Goal: Transaction & Acquisition: Purchase product/service

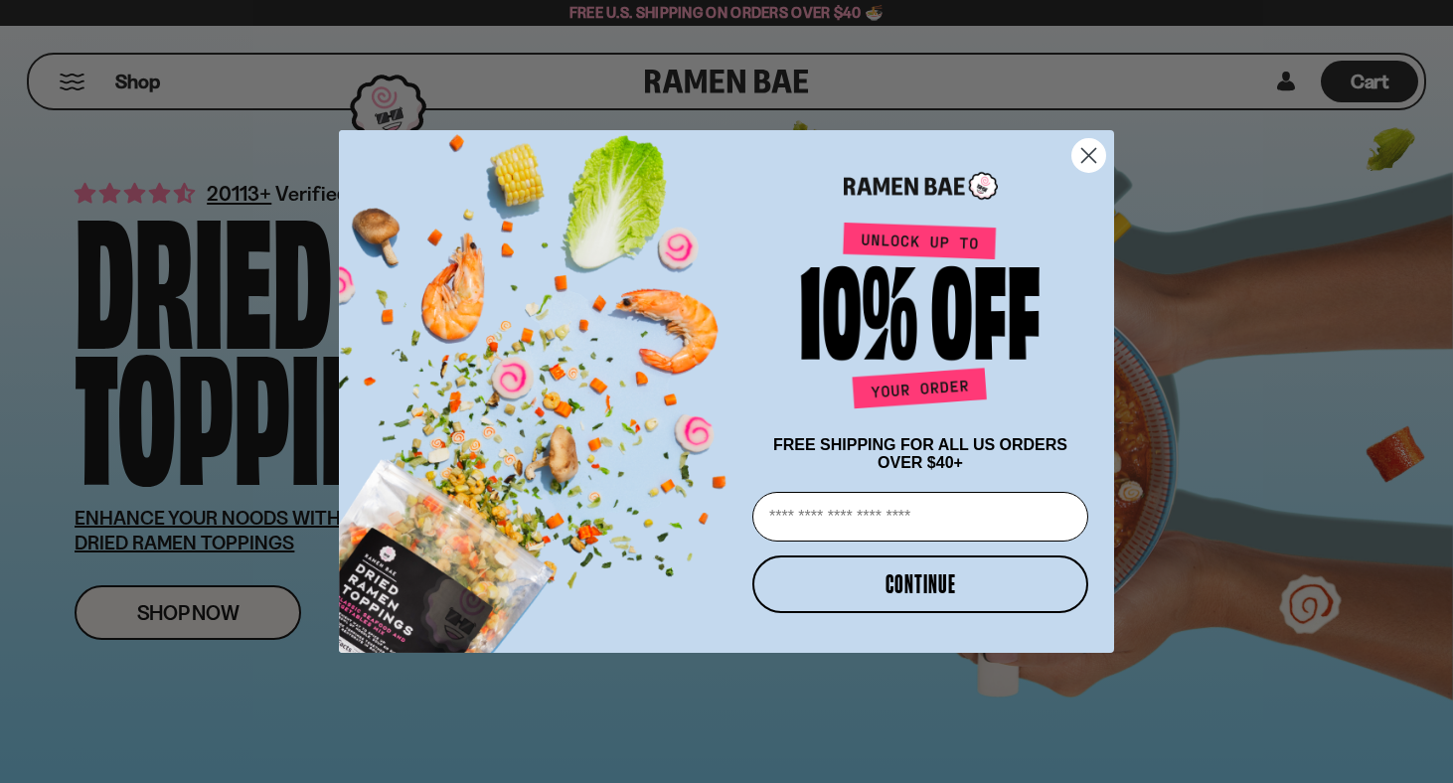
click at [1090, 149] on icon "Close dialog" at bounding box center [1089, 155] width 14 height 14
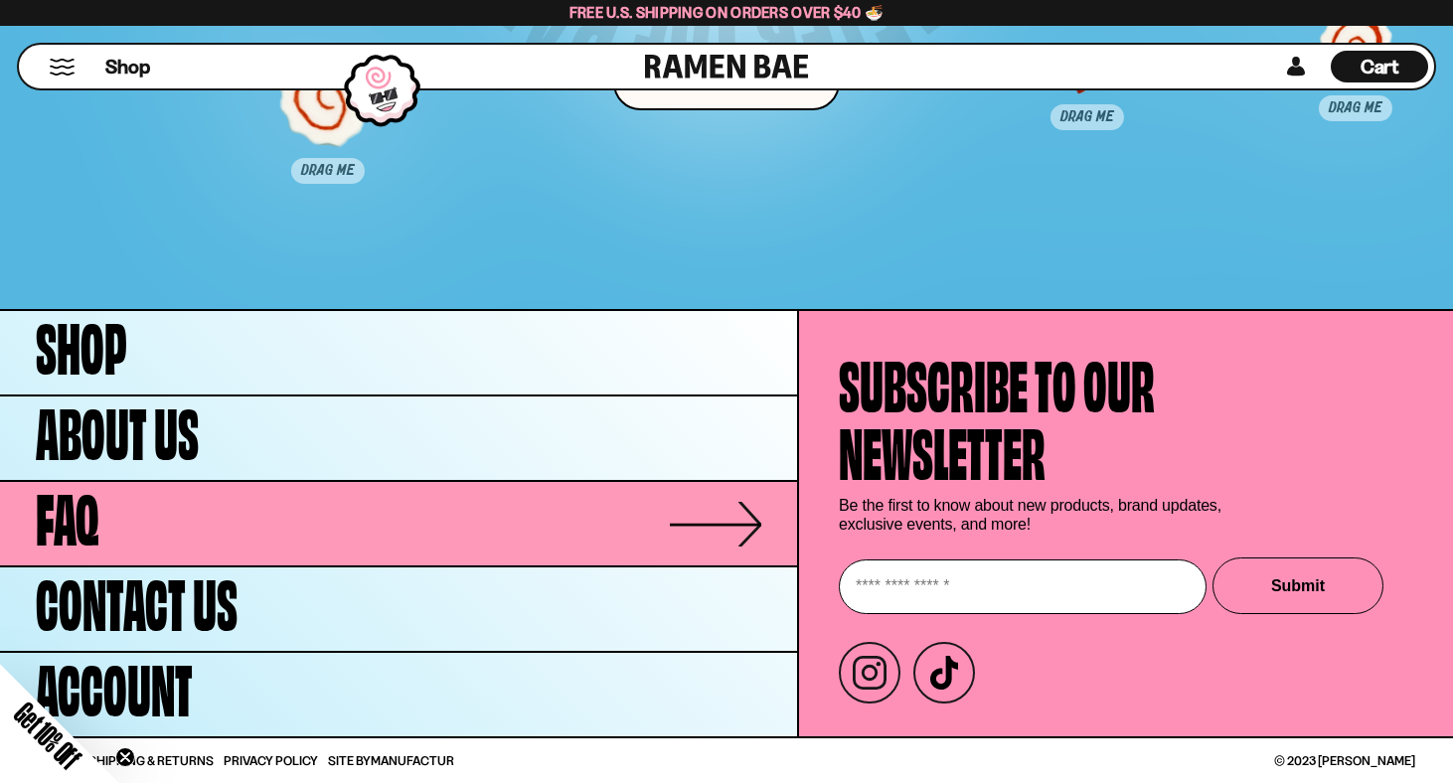
scroll to position [10118, 0]
click at [274, 515] on link "FAQ" at bounding box center [398, 523] width 797 height 83
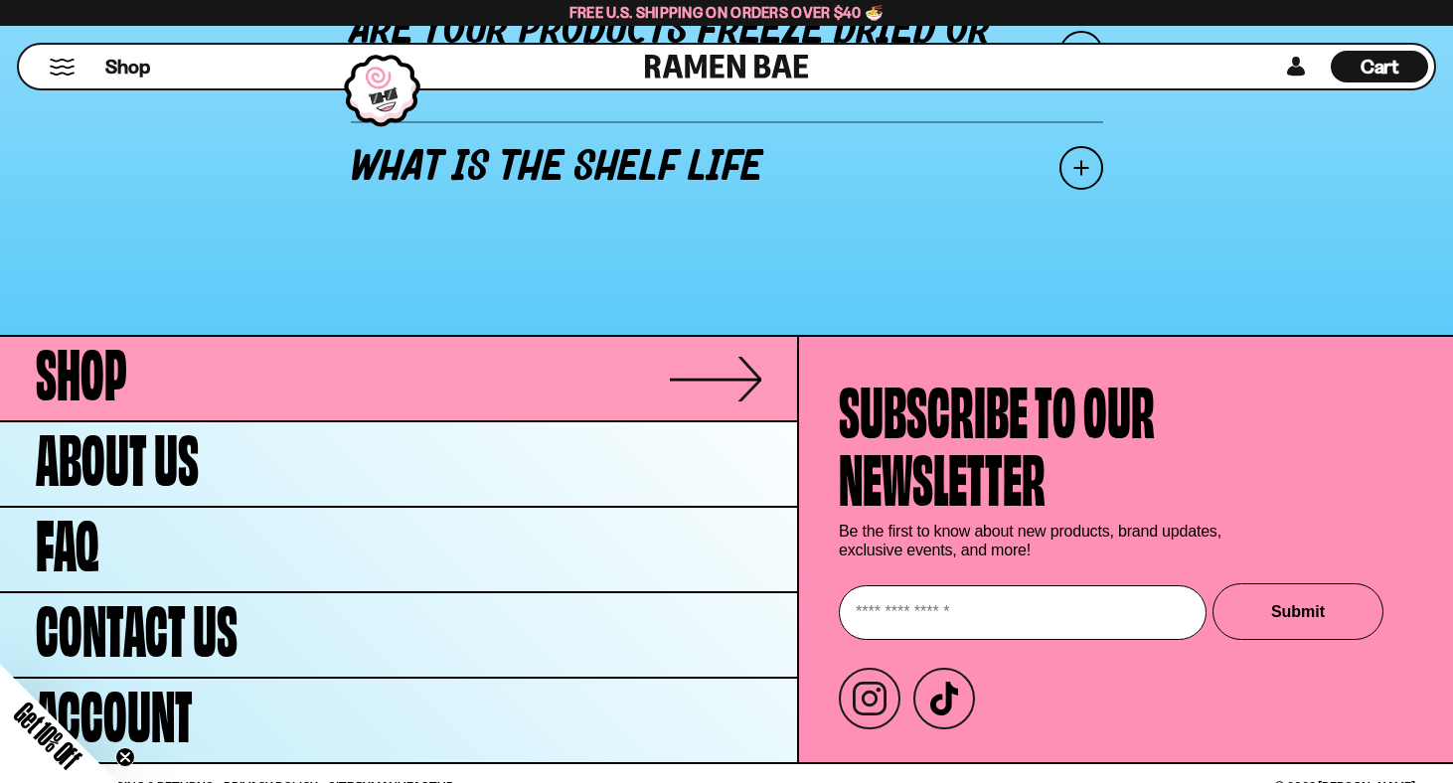
scroll to position [2941, 0]
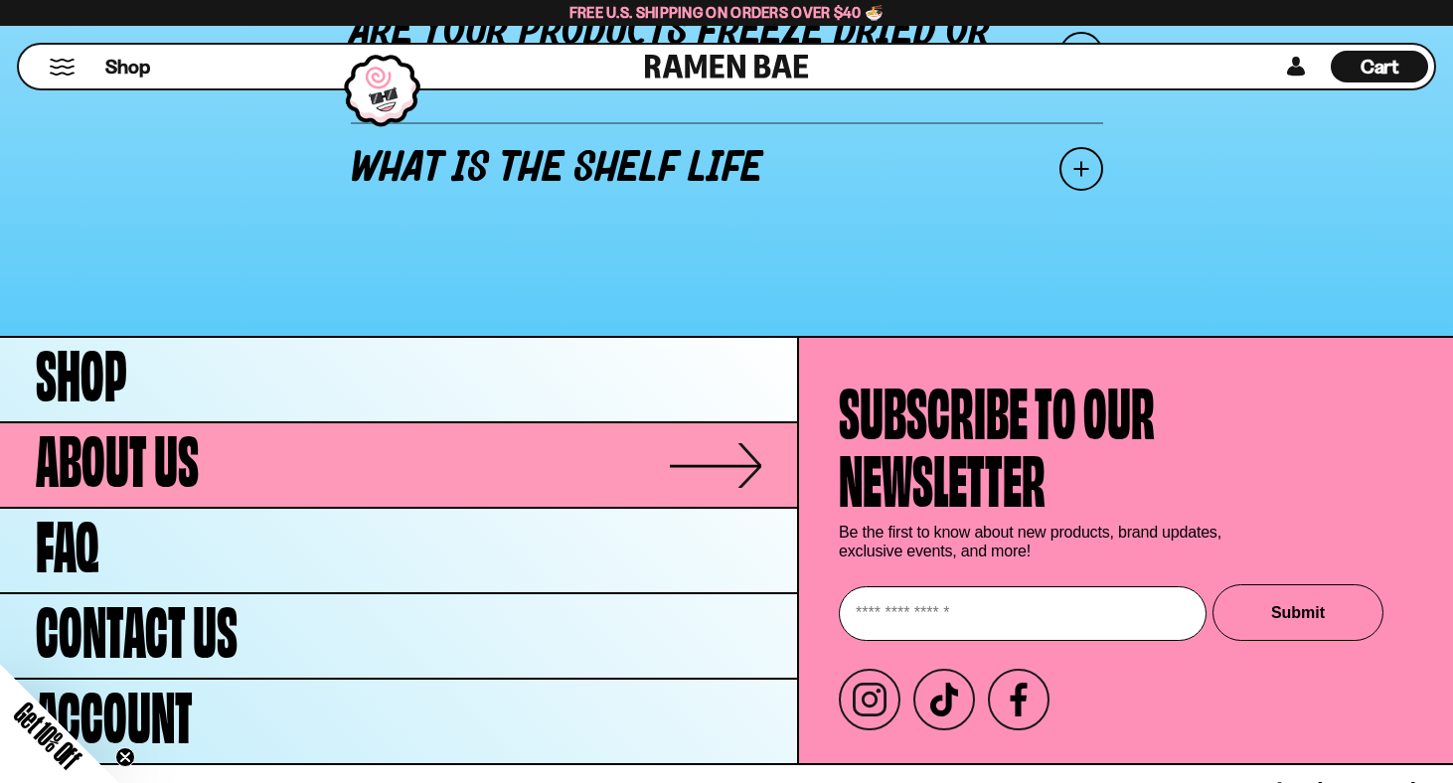
click at [350, 452] on link "About Us" at bounding box center [398, 464] width 797 height 83
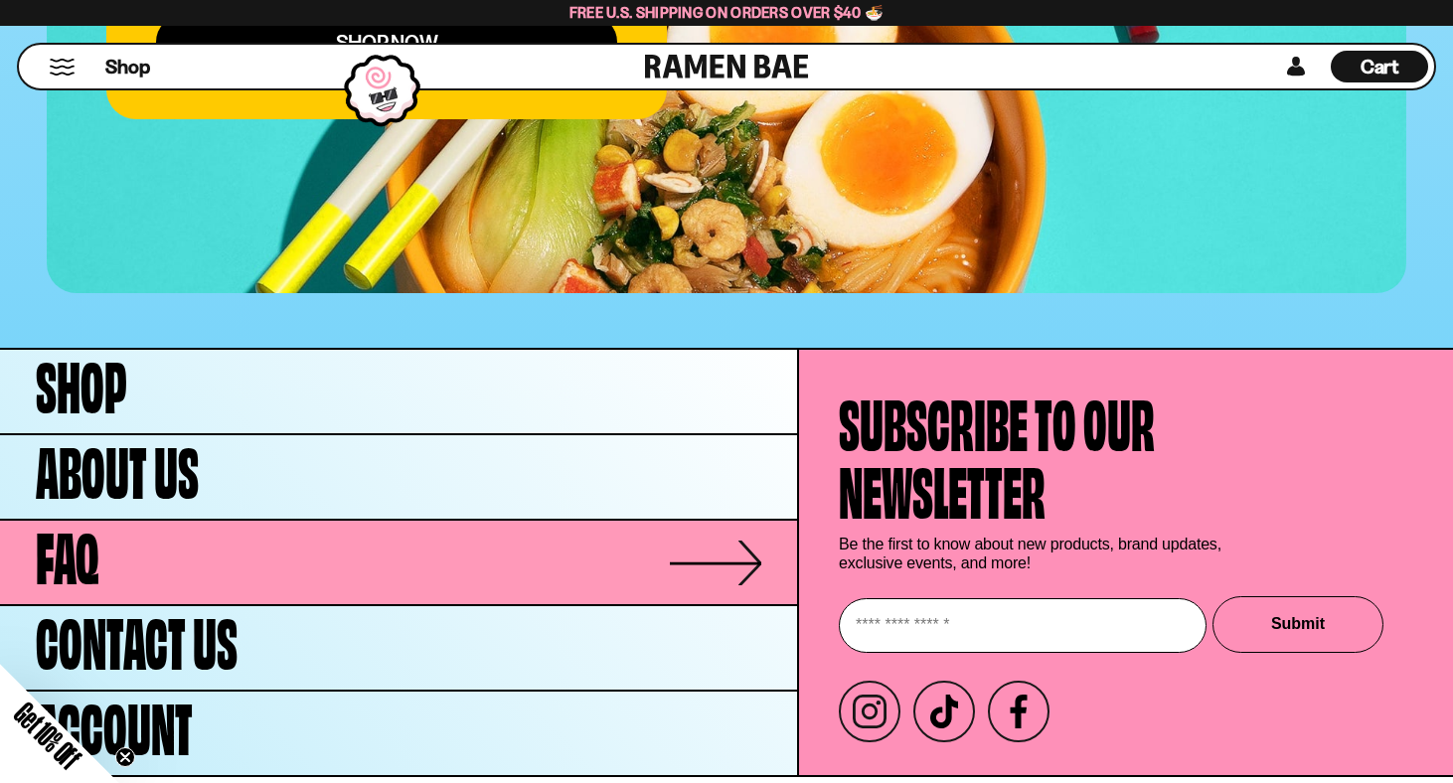
scroll to position [7969, 0]
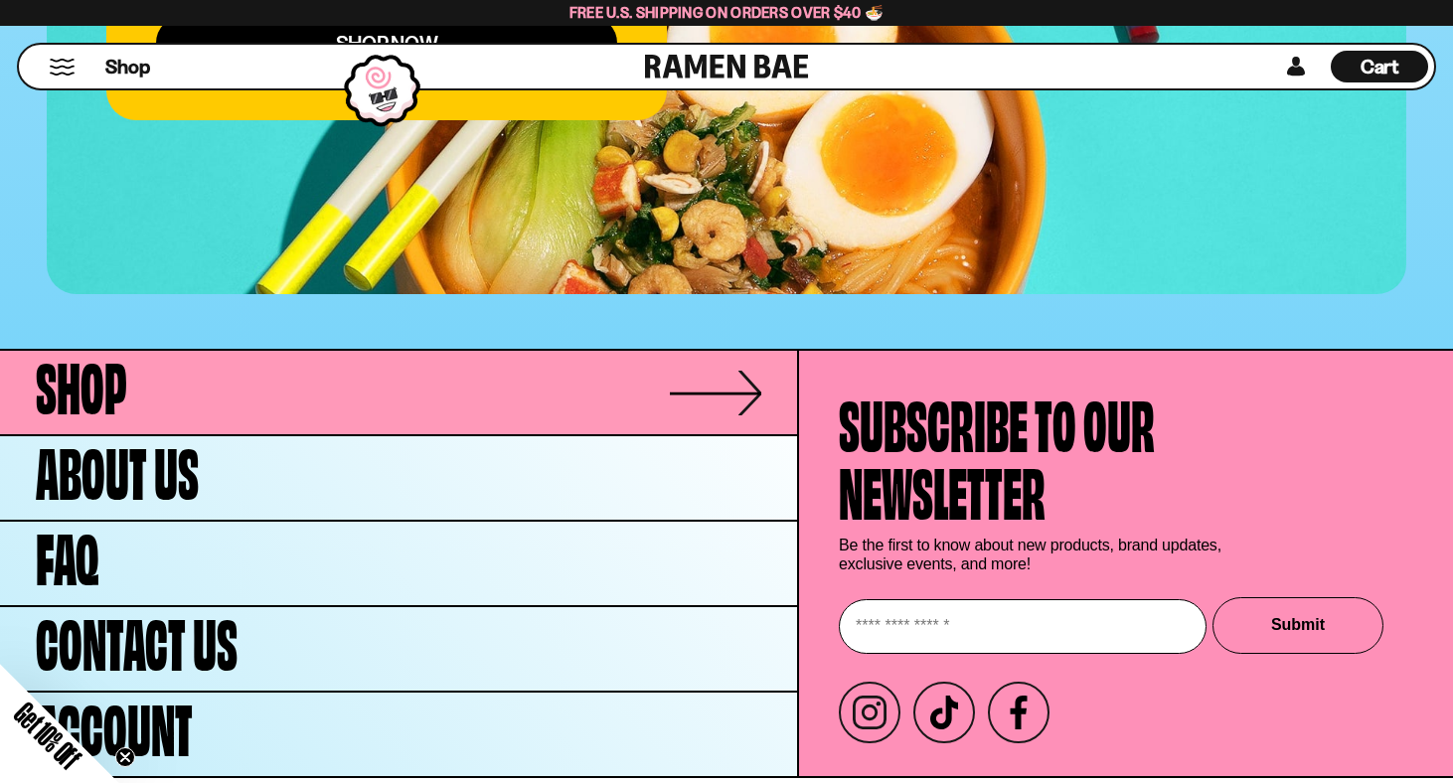
click at [326, 364] on link "Shop" at bounding box center [398, 392] width 797 height 83
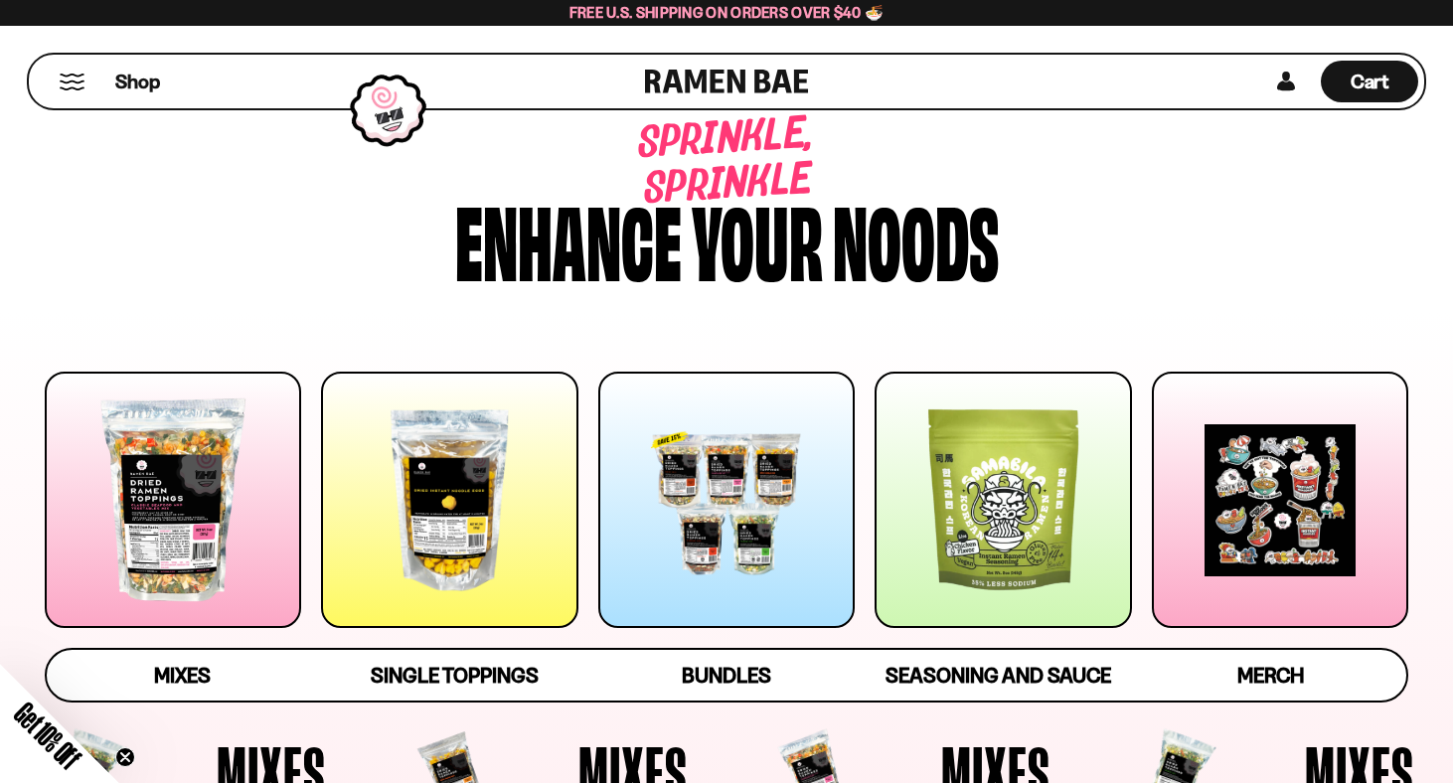
click at [952, 489] on div at bounding box center [1003, 500] width 256 height 256
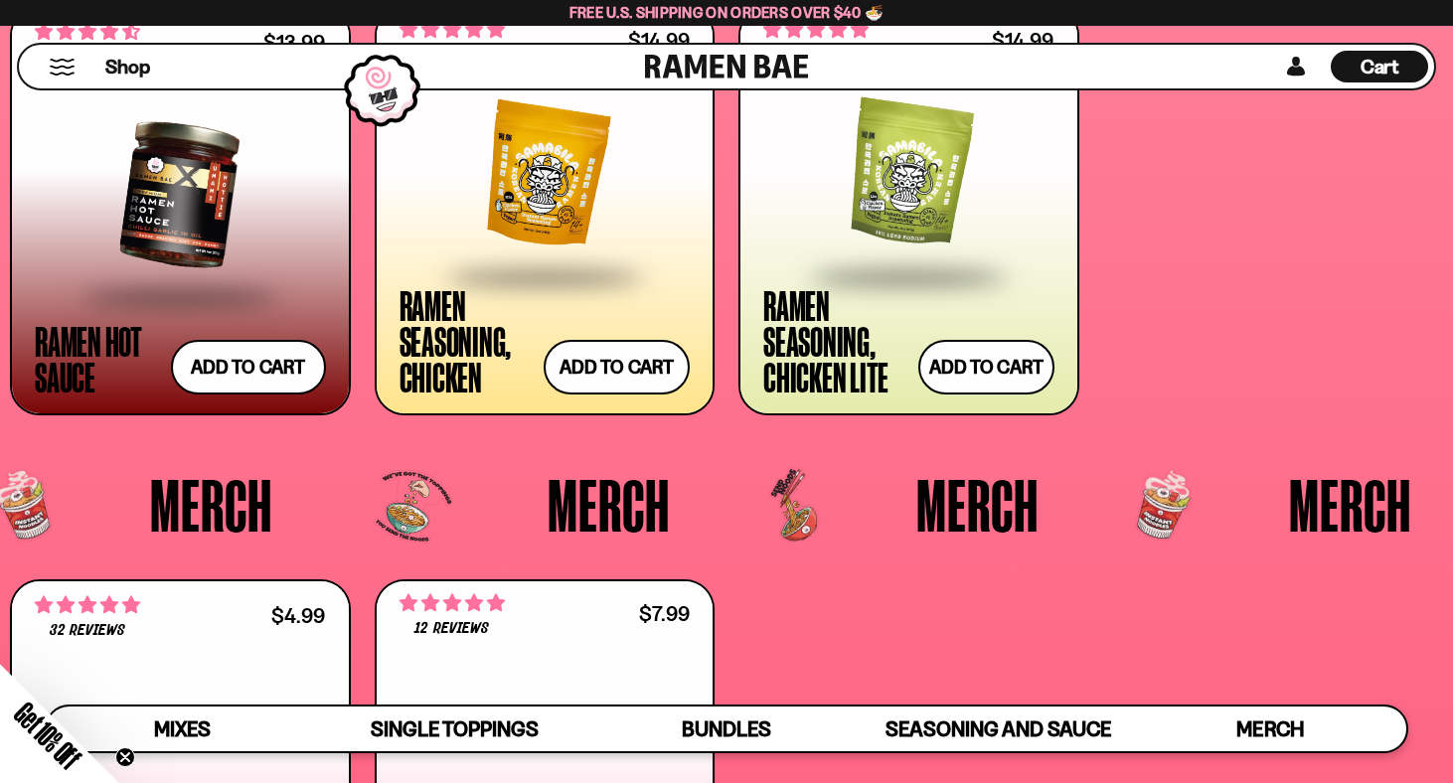
scroll to position [4741, 0]
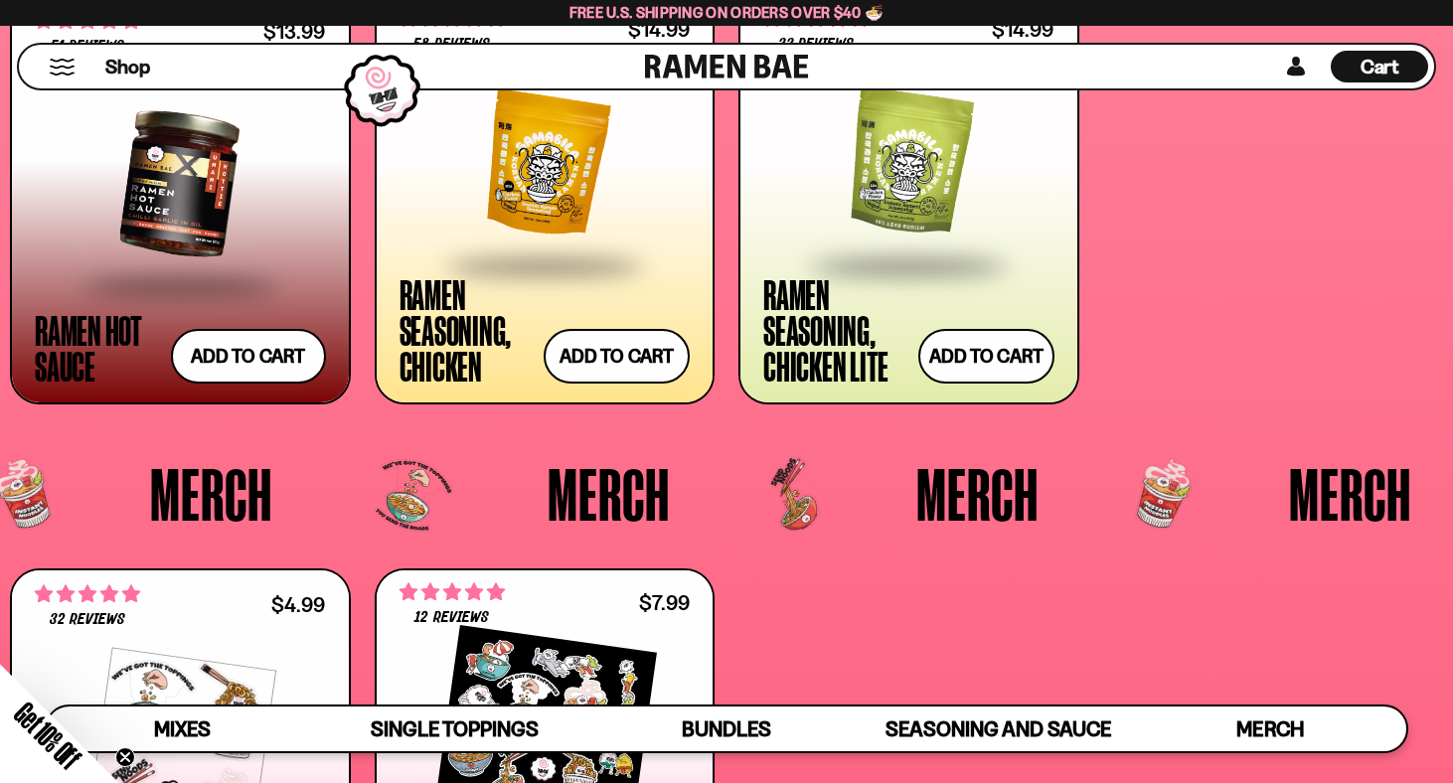
click at [544, 184] on div at bounding box center [545, 164] width 291 height 199
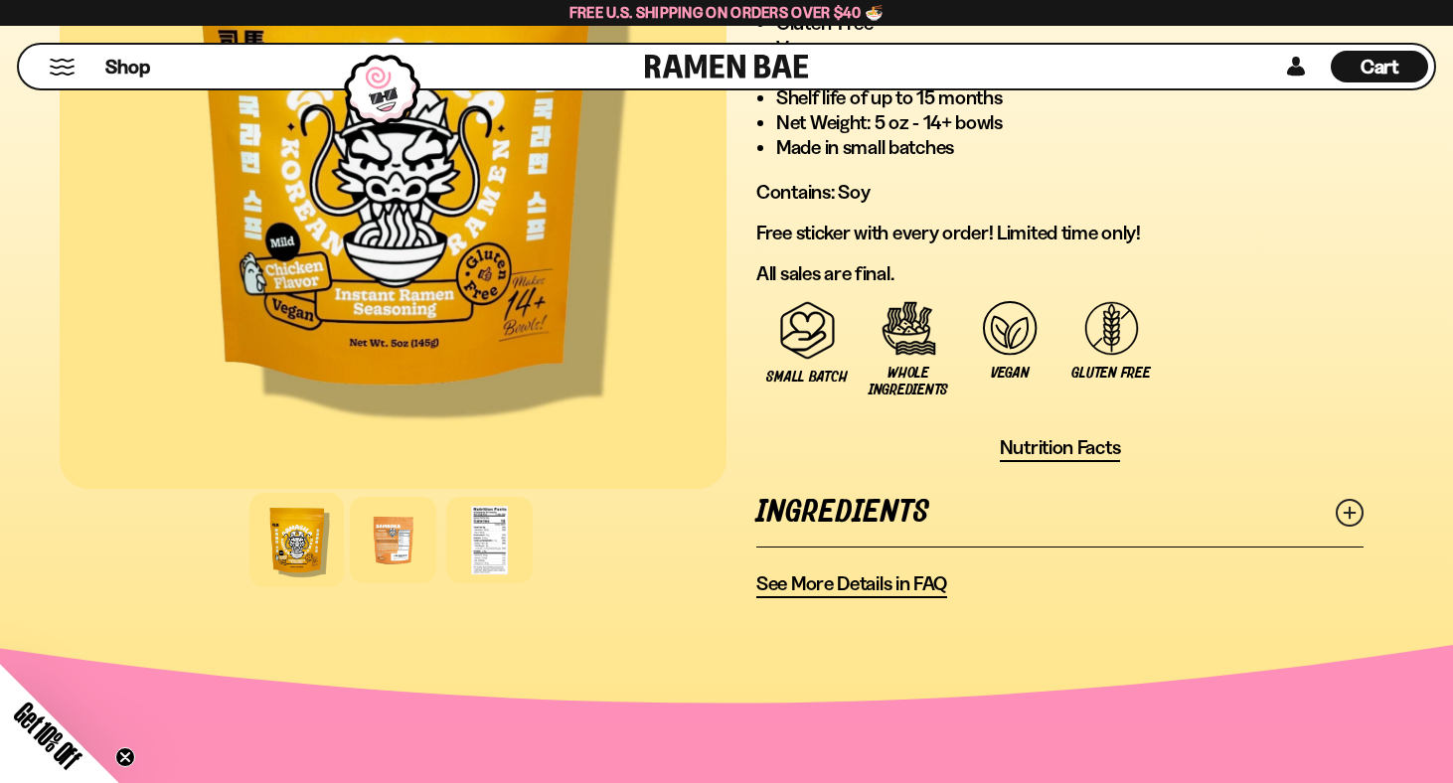
scroll to position [1283, 0]
click at [1052, 434] on span "Nutrition Facts" at bounding box center [1060, 446] width 121 height 25
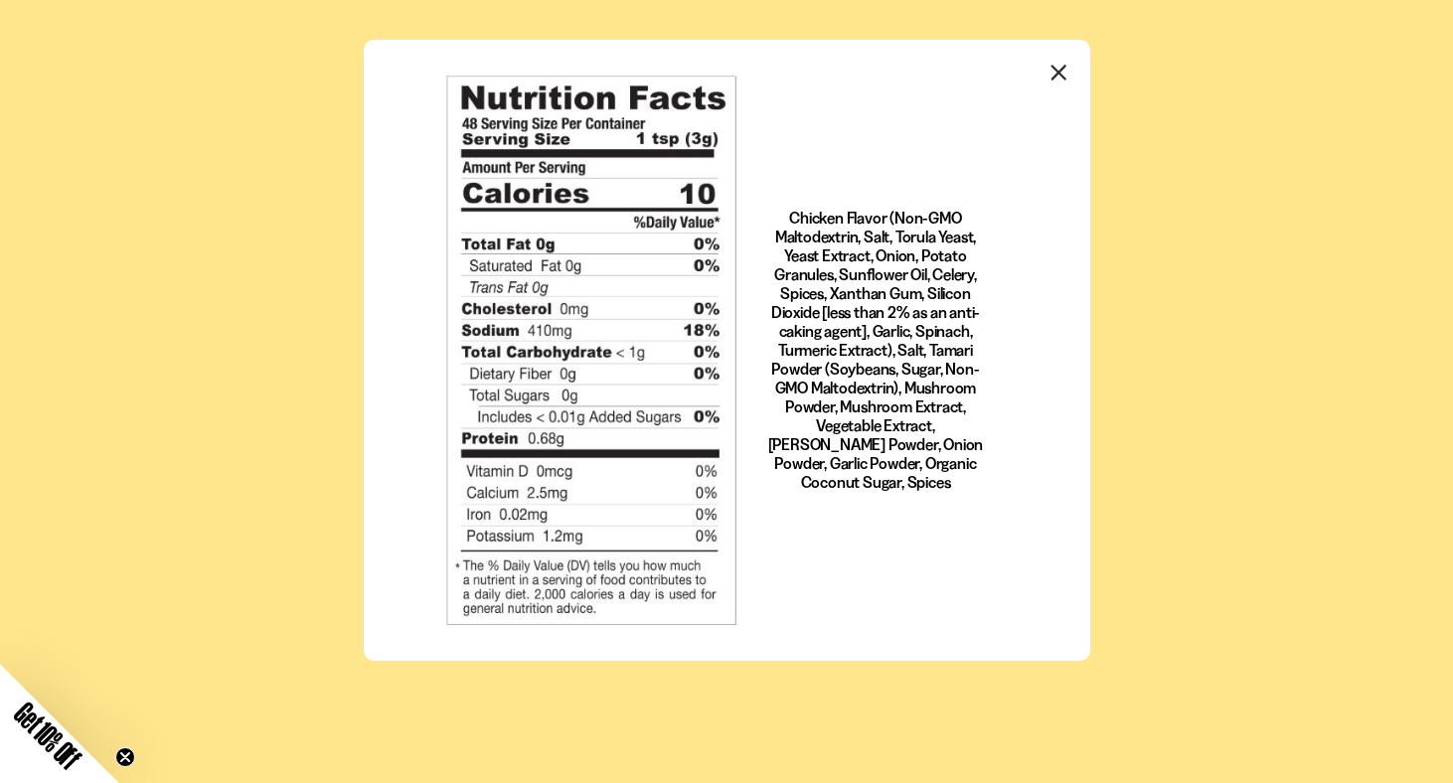
scroll to position [0, 0]
click at [1058, 74] on icon "Close modal" at bounding box center [1058, 72] width 13 height 13
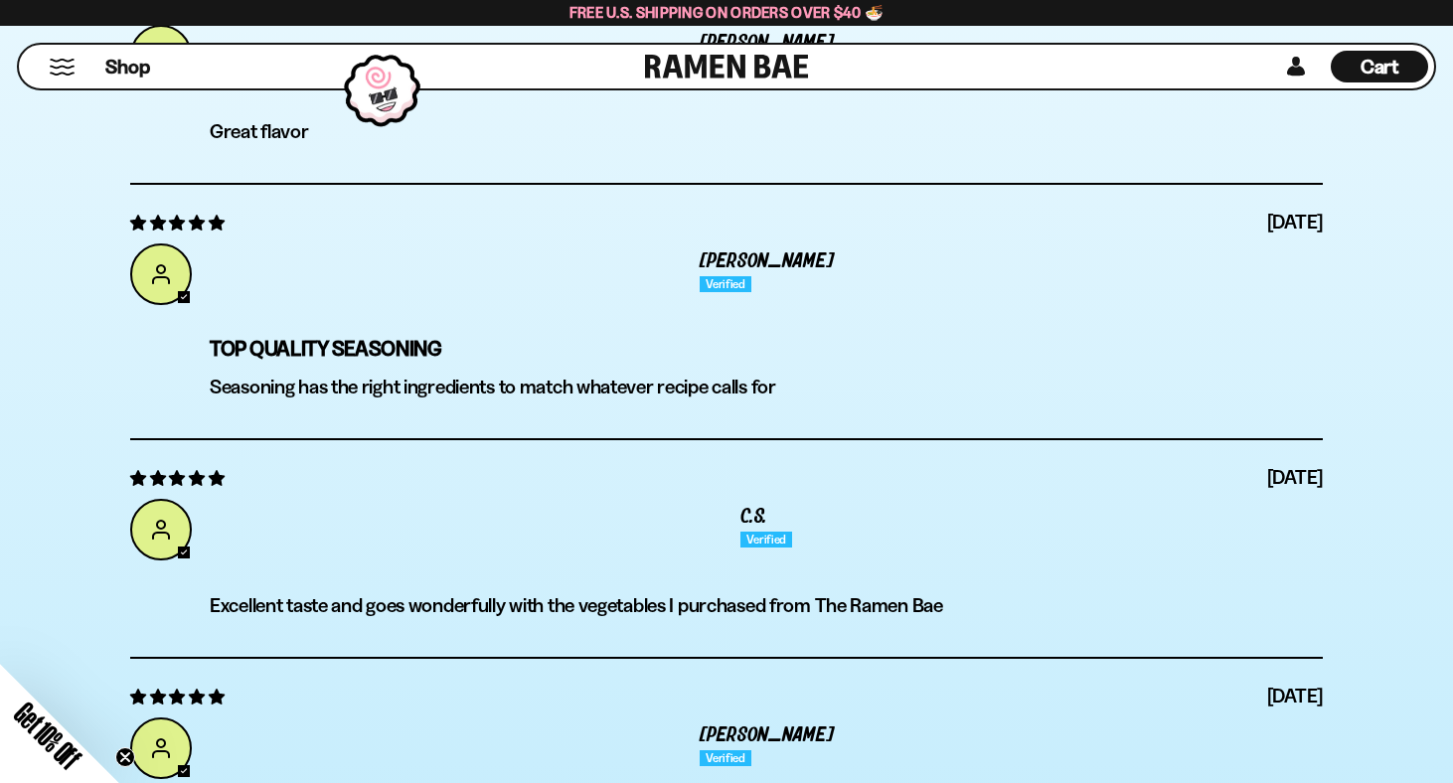
scroll to position [6787, 0]
